Goal: Transaction & Acquisition: Subscribe to service/newsletter

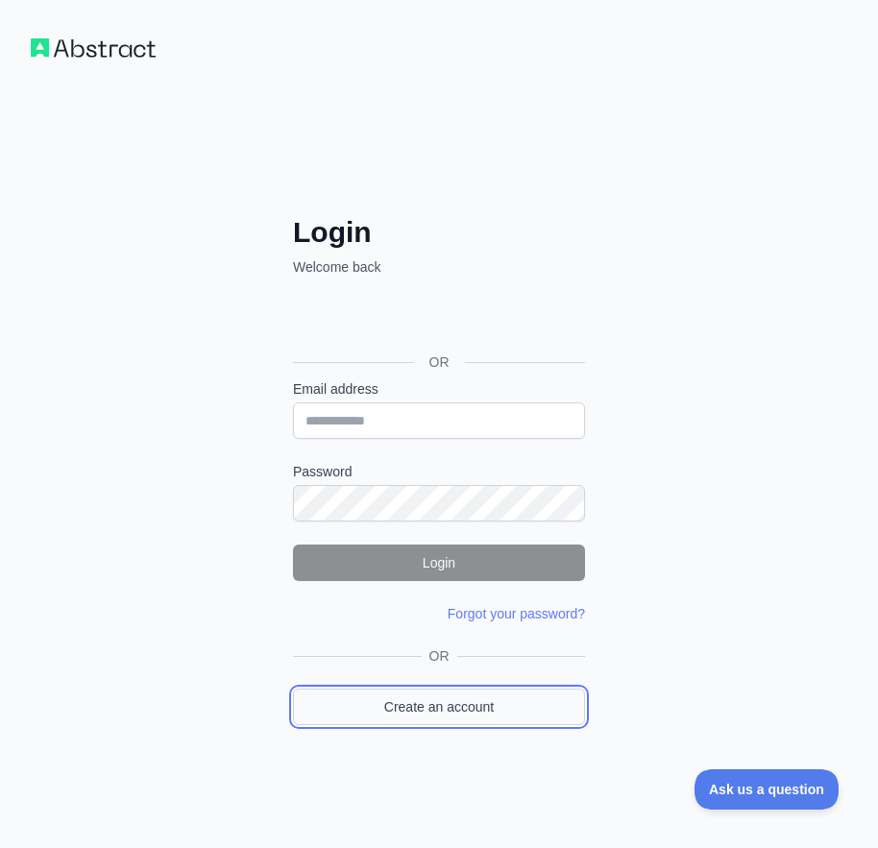
click at [521, 712] on link "Create an account" at bounding box center [439, 707] width 292 height 37
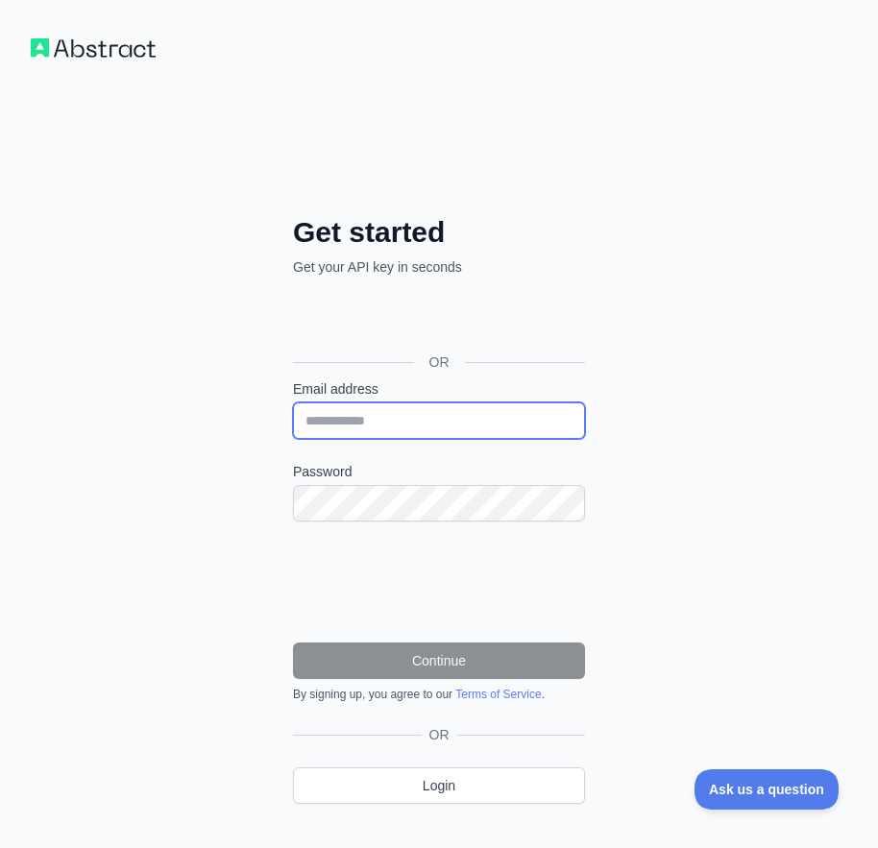
click at [336, 425] on input "Email address" at bounding box center [439, 420] width 292 height 37
paste input "**********"
type input "**********"
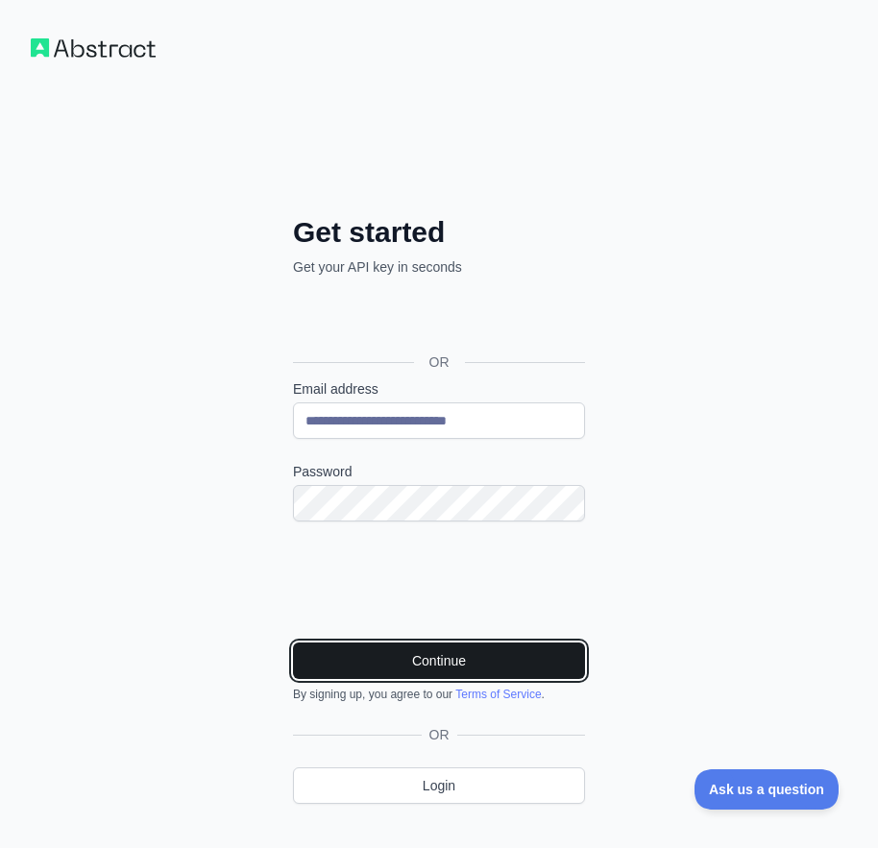
click at [398, 643] on button "Continue" at bounding box center [439, 661] width 292 height 37
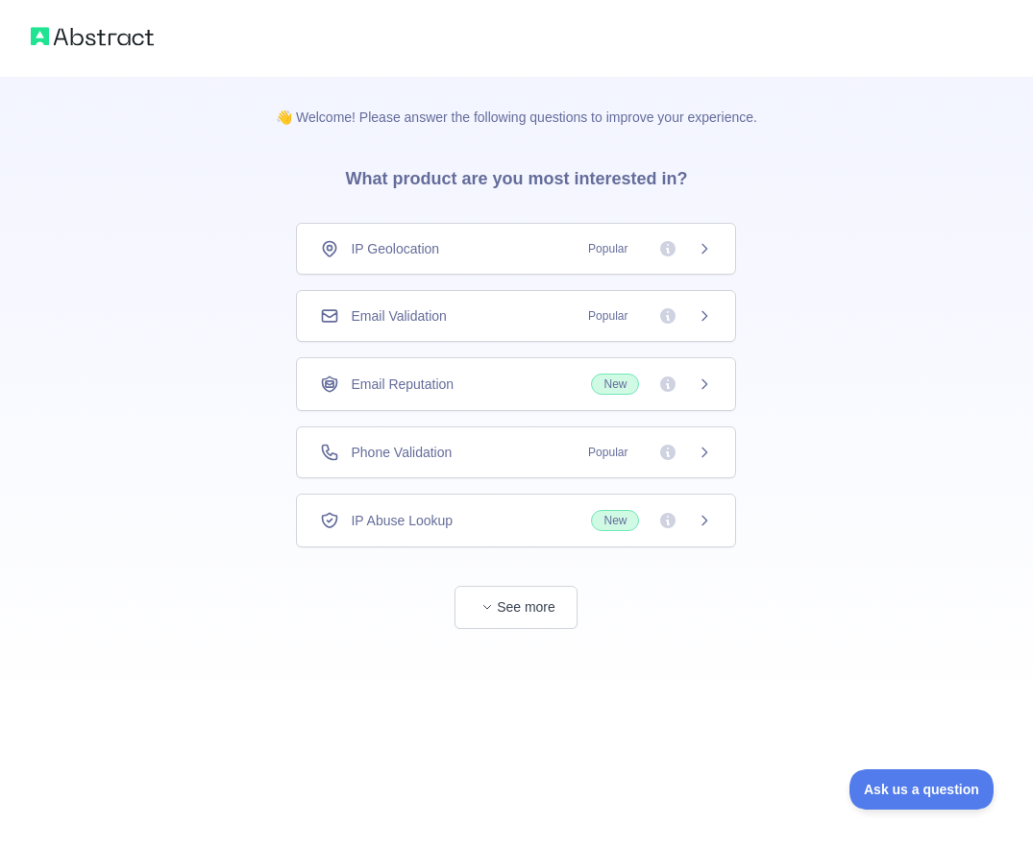
click at [416, 313] on span "Email Validation" at bounding box center [398, 315] width 95 height 19
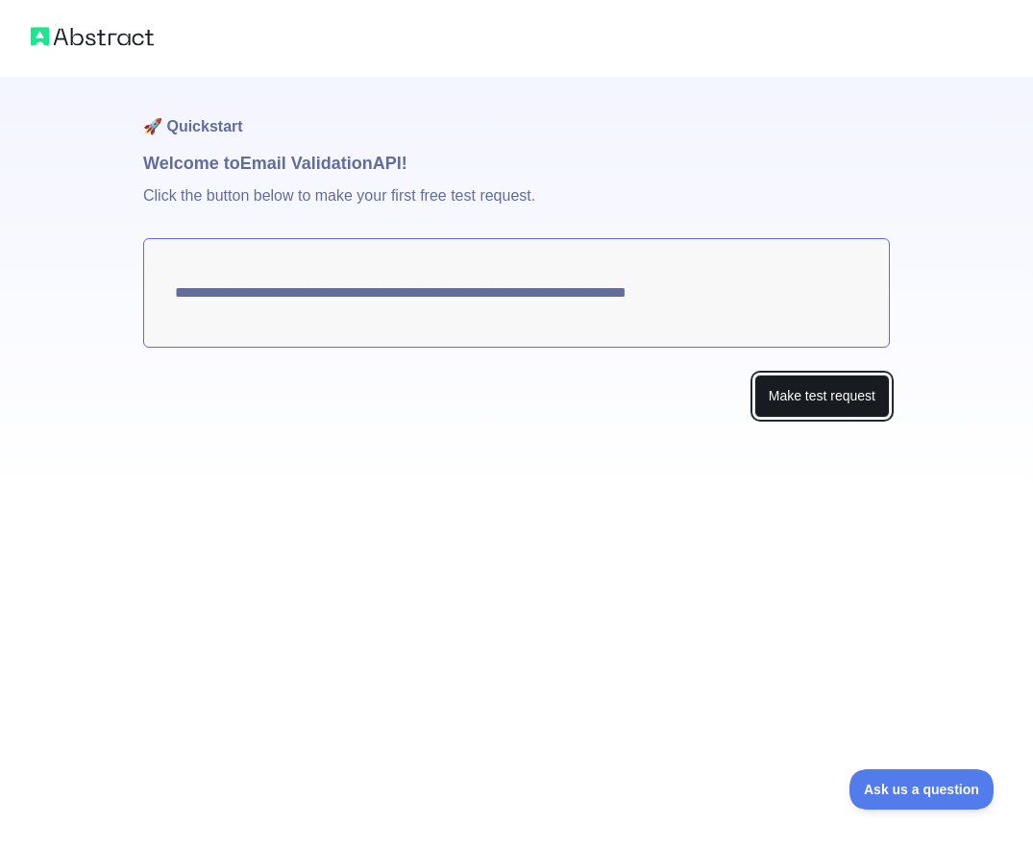
click at [824, 406] on button "Make test request" at bounding box center [821, 396] width 135 height 43
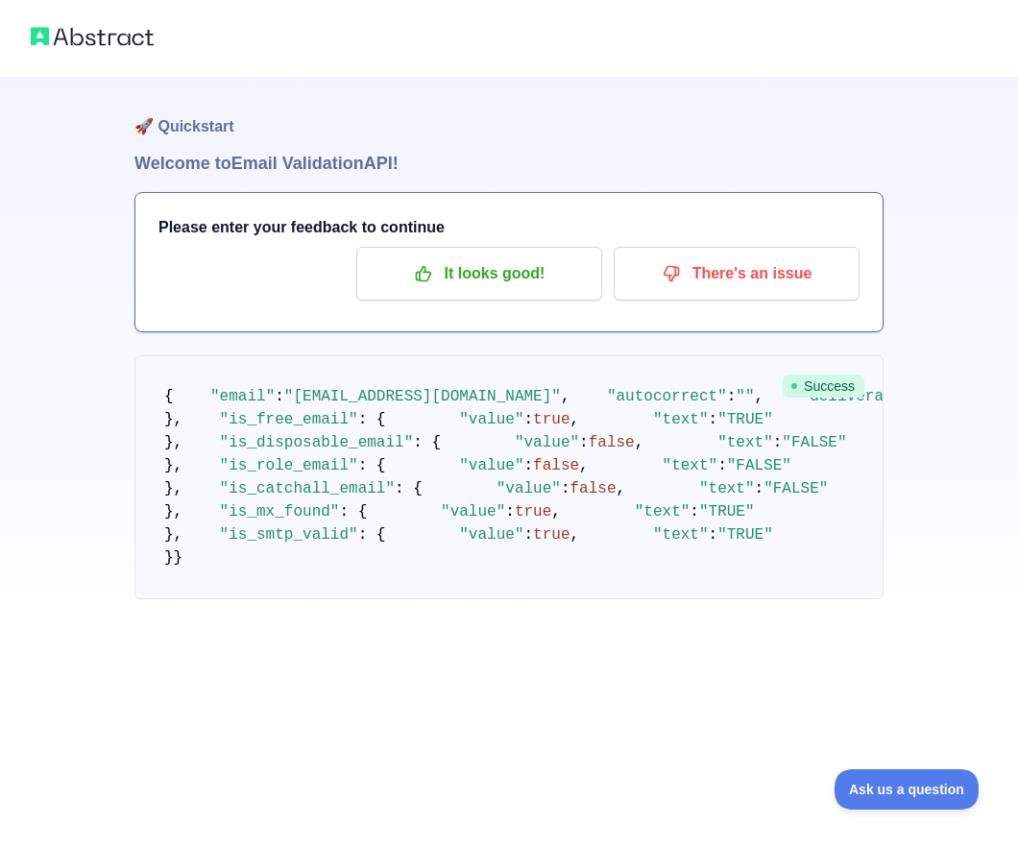
click at [483, 301] on div "Please enter your feedback to continue It looks good! There's an issue" at bounding box center [508, 262] width 747 height 138
click at [472, 271] on p "It looks good!" at bounding box center [479, 273] width 217 height 33
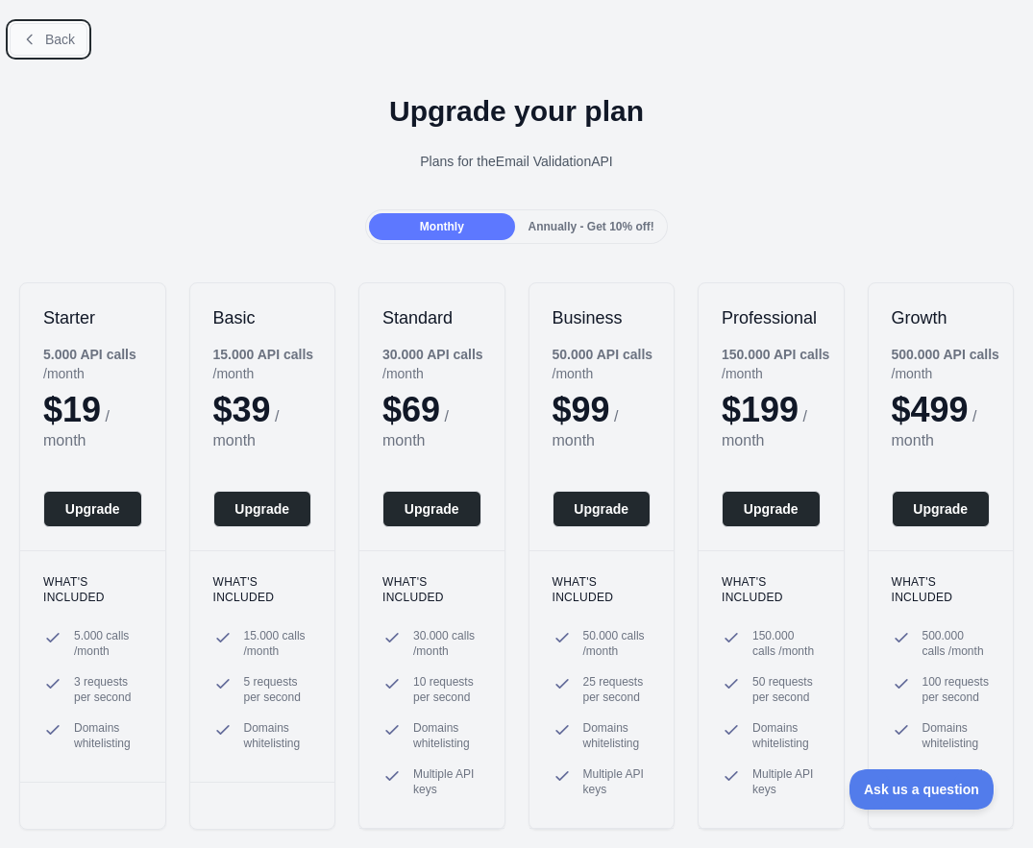
click at [51, 43] on span "Back" at bounding box center [60, 39] width 30 height 15
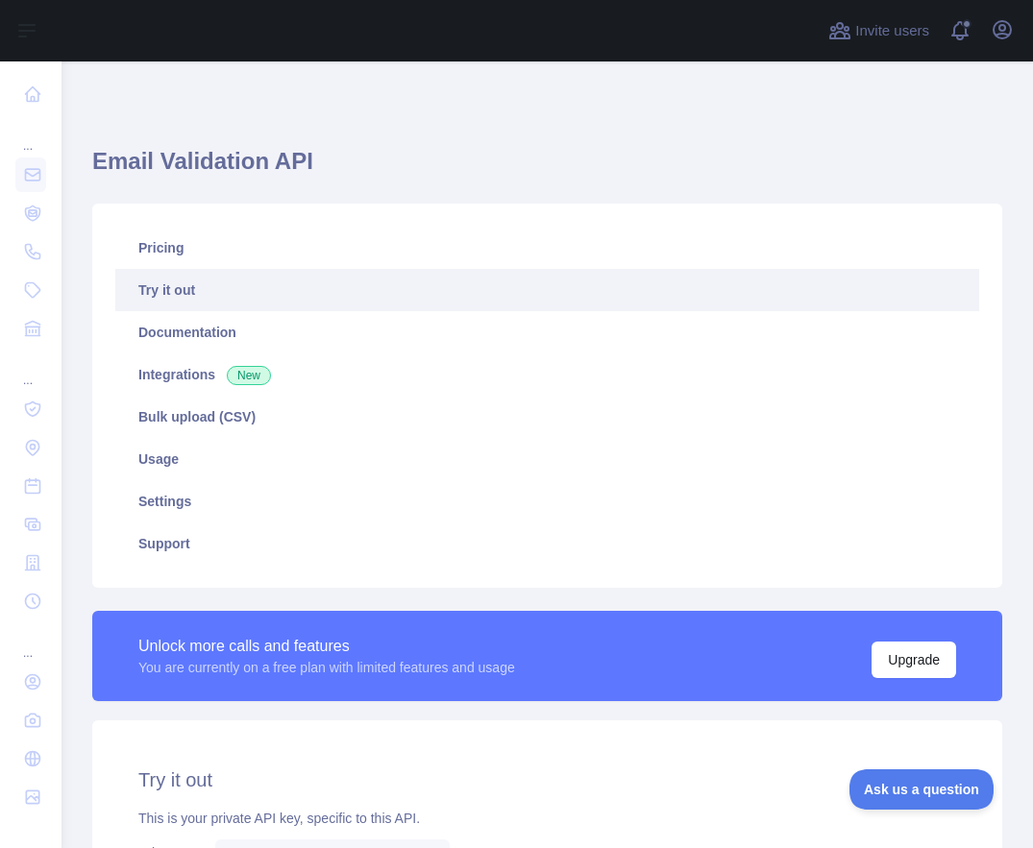
scroll to position [472, 0]
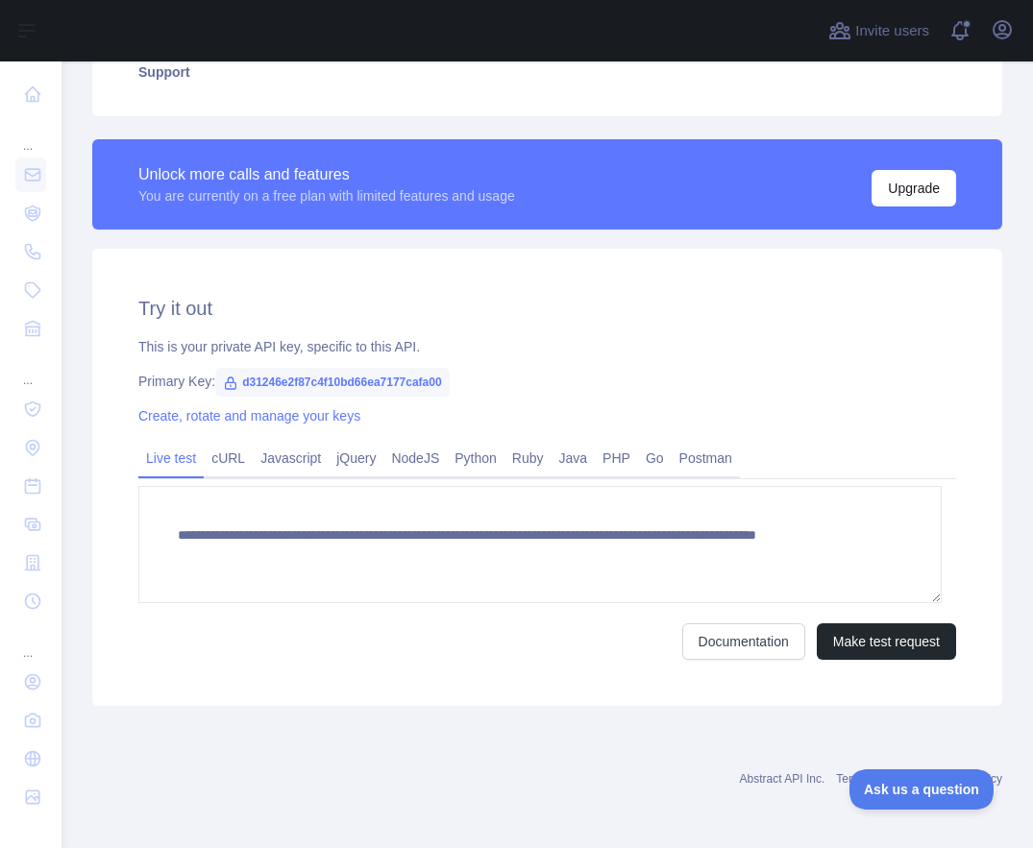
click at [341, 373] on span "d31246e2f87c4f10bd66ea7177cafa00" at bounding box center [332, 382] width 234 height 29
click at [340, 386] on span "d31246e2f87c4f10bd66ea7177cafa00" at bounding box center [332, 382] width 234 height 29
copy span "d31246e2f87c4f10bd66ea7177cafa00"
